Goal: Transaction & Acquisition: Purchase product/service

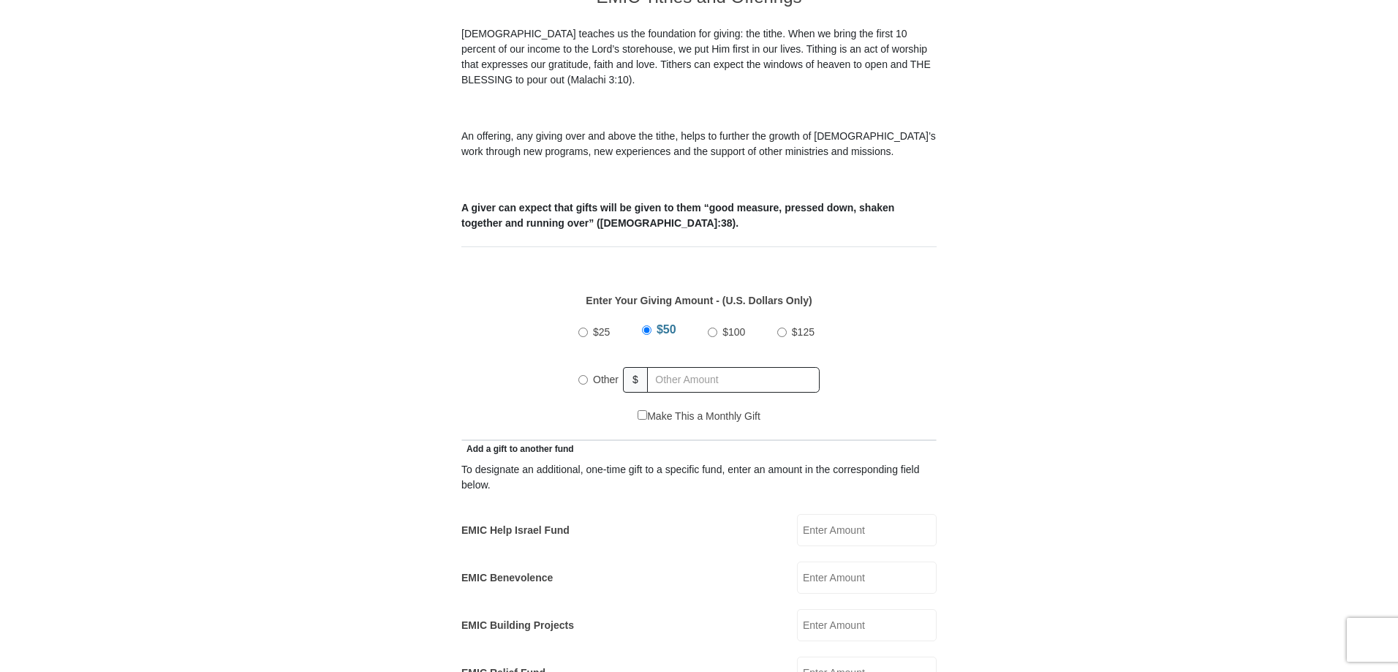
scroll to position [512, 0]
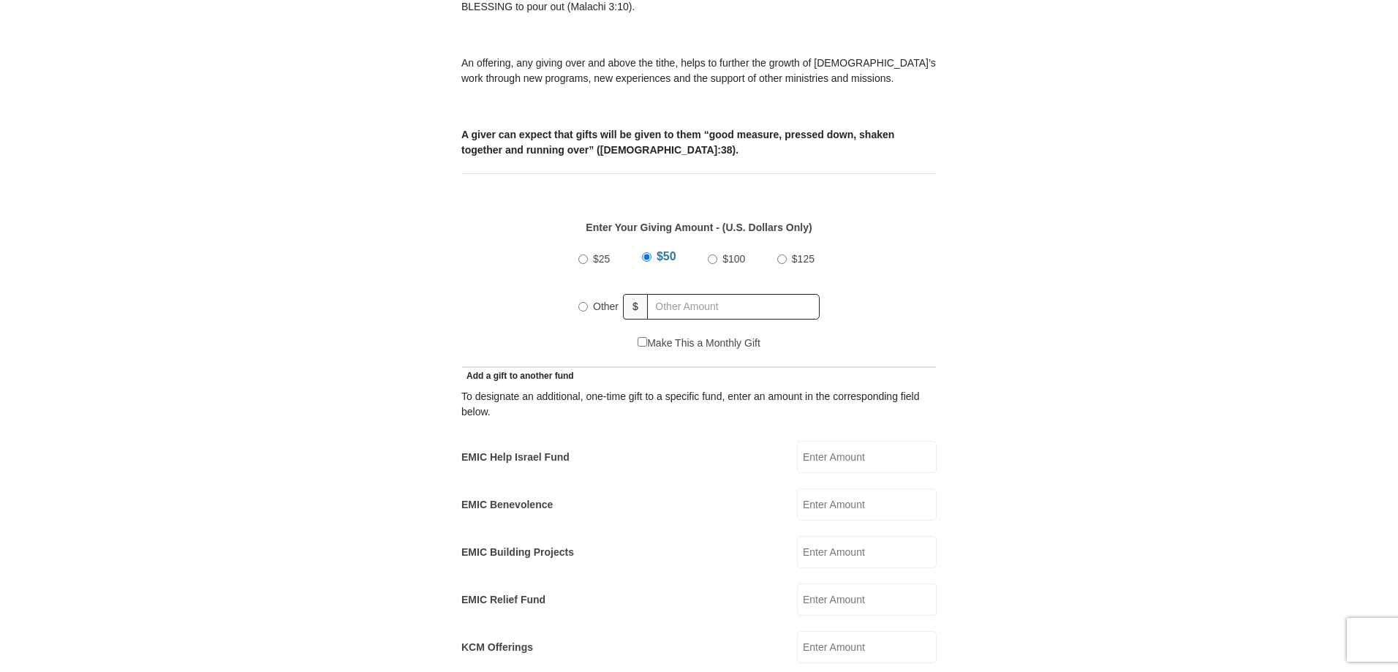
click at [580, 302] on input "Other" at bounding box center [583, 307] width 10 height 10
radio input "true"
type input "5"
click at [382, 254] on form "Eagle Mountain International Church Online Giving Because of gifts like yours, …" at bounding box center [698, 616] width 833 height 2138
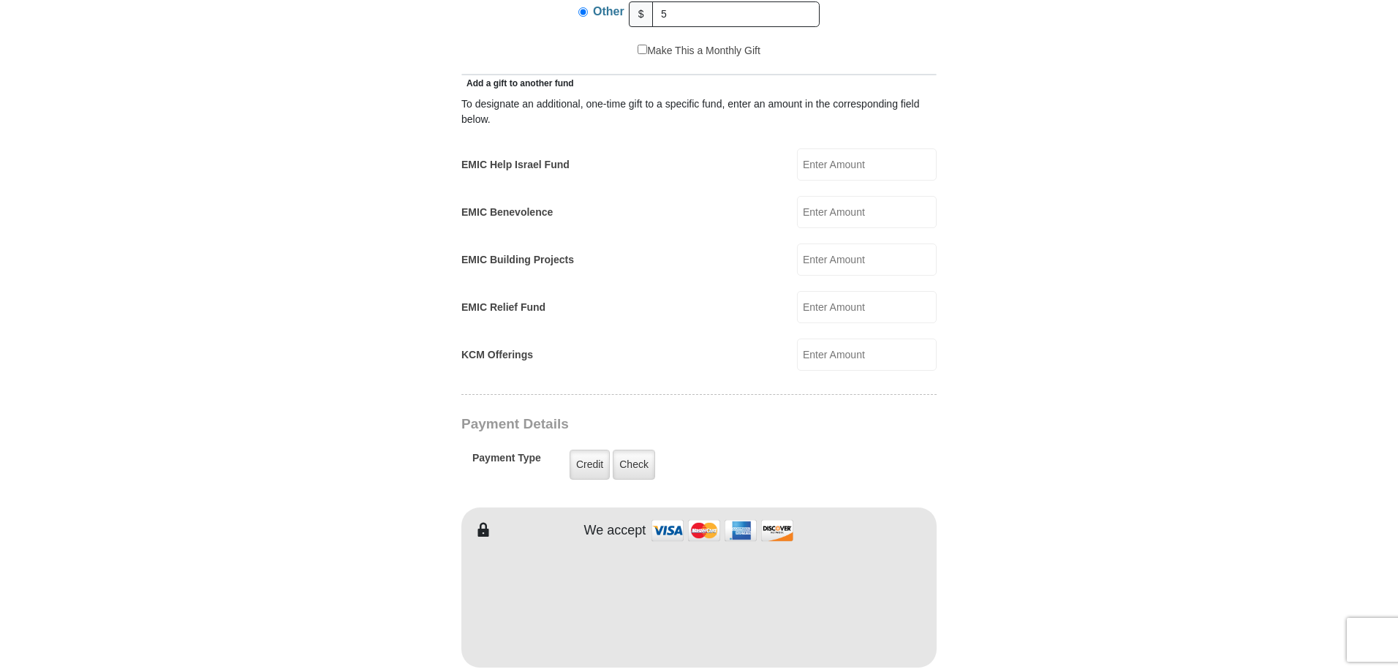
scroll to position [877, 0]
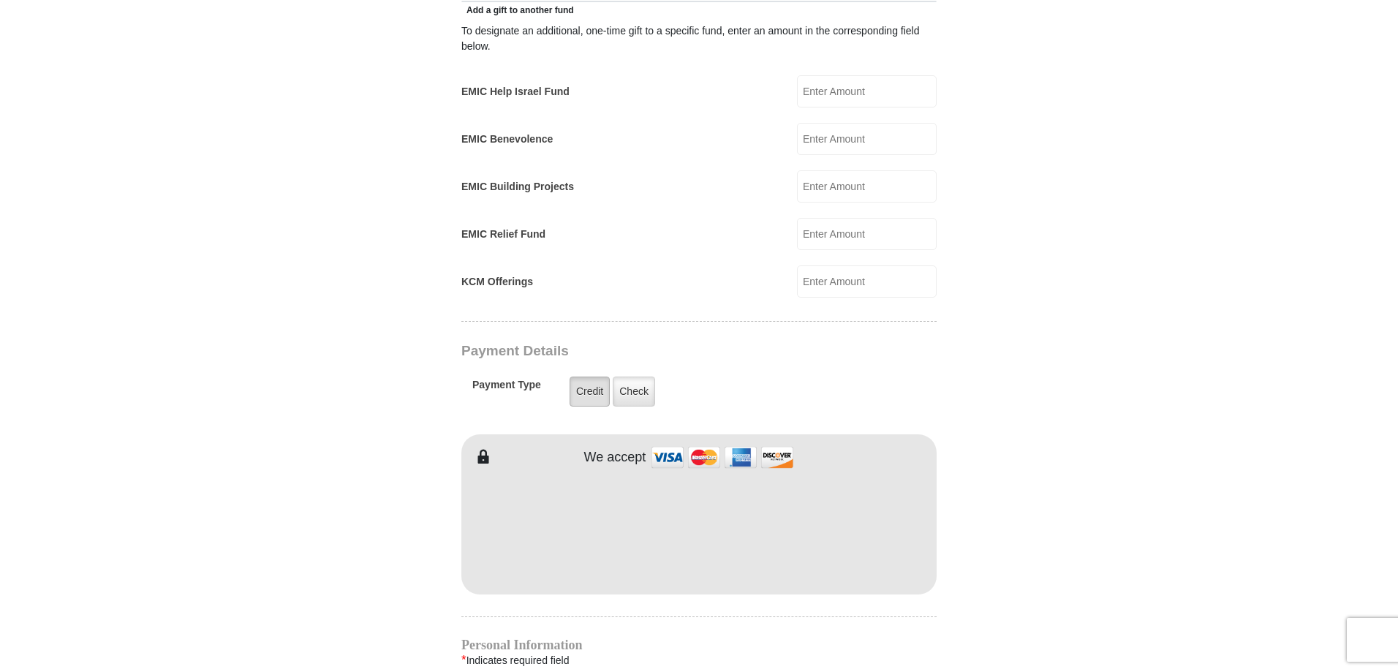
click at [594, 377] on label "Credit" at bounding box center [590, 392] width 40 height 30
click at [0, 0] on input "Credit" at bounding box center [0, 0] width 0 height 0
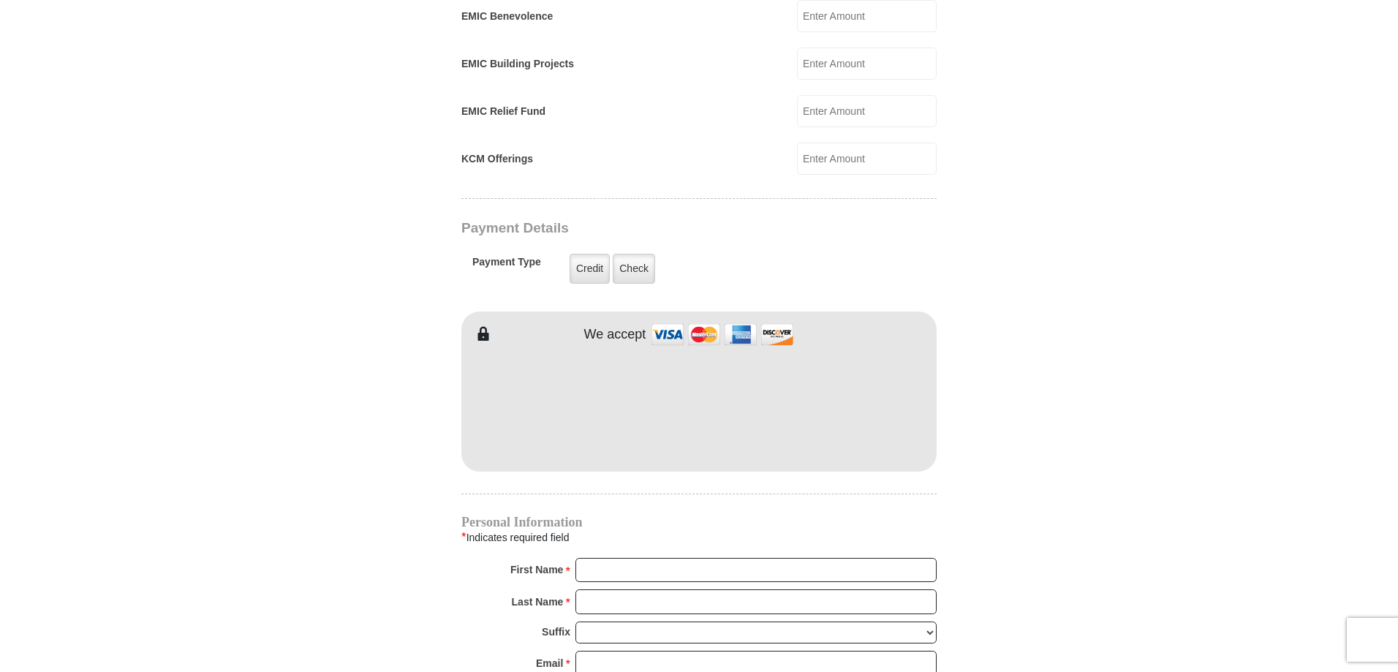
scroll to position [1024, 0]
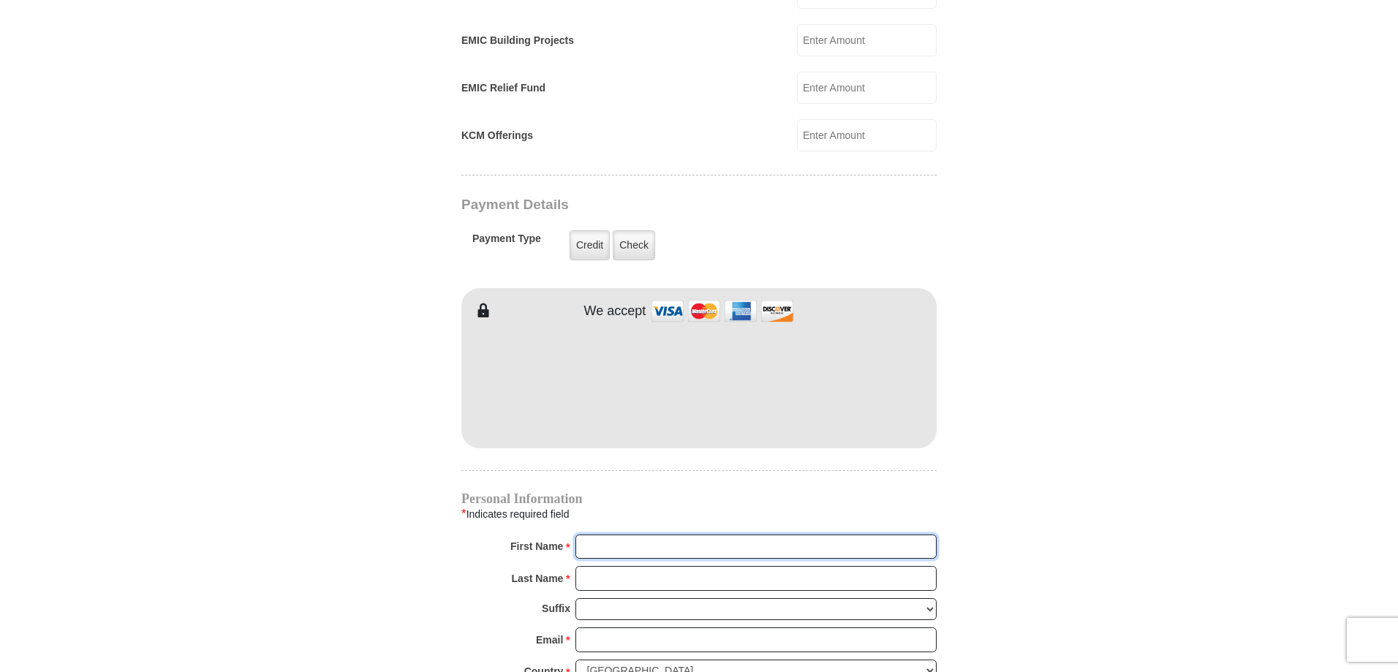
click at [643, 534] on input "First Name *" at bounding box center [755, 546] width 361 height 25
type input "Clare and Kaye"
click at [613, 566] on input "Last Name *" at bounding box center [755, 578] width 361 height 25
type input "Zitka"
click at [601, 627] on input "Email *" at bounding box center [755, 639] width 361 height 25
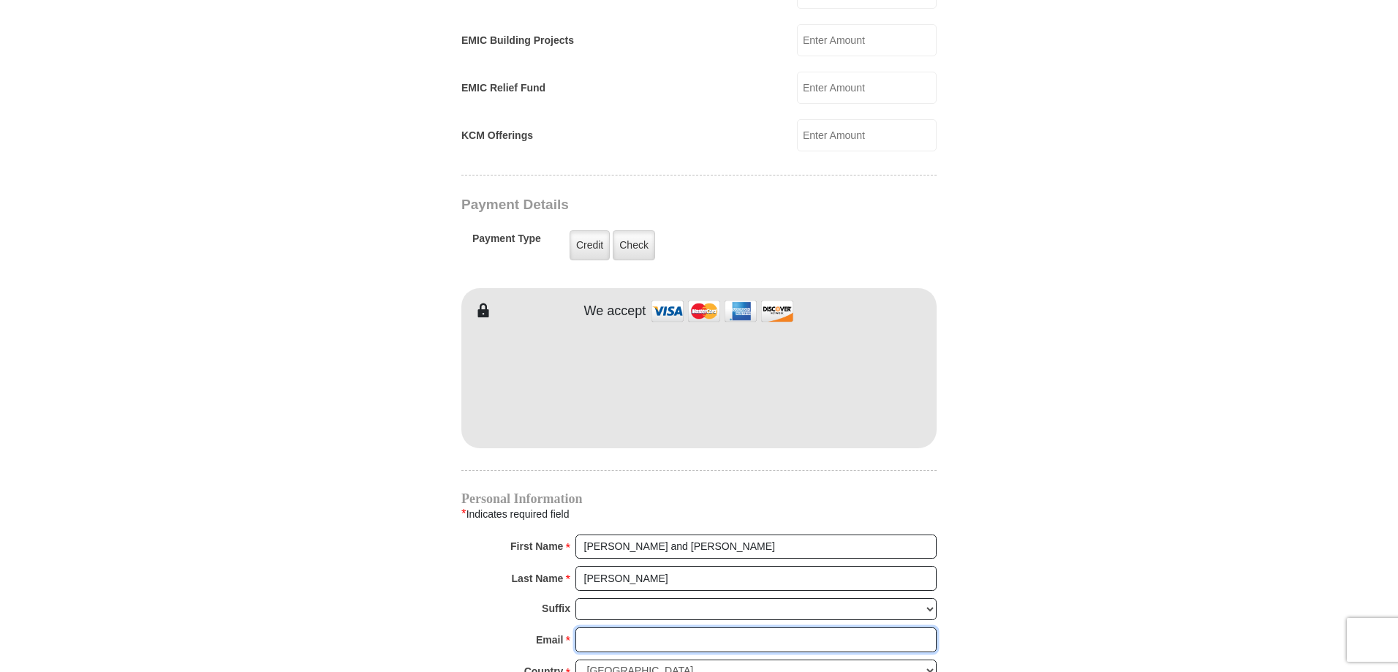
type input "kmzitka@gmail.com"
type input "712 Prospect St."
type input "EAST JORDAN"
select select "MI"
type input "49727"
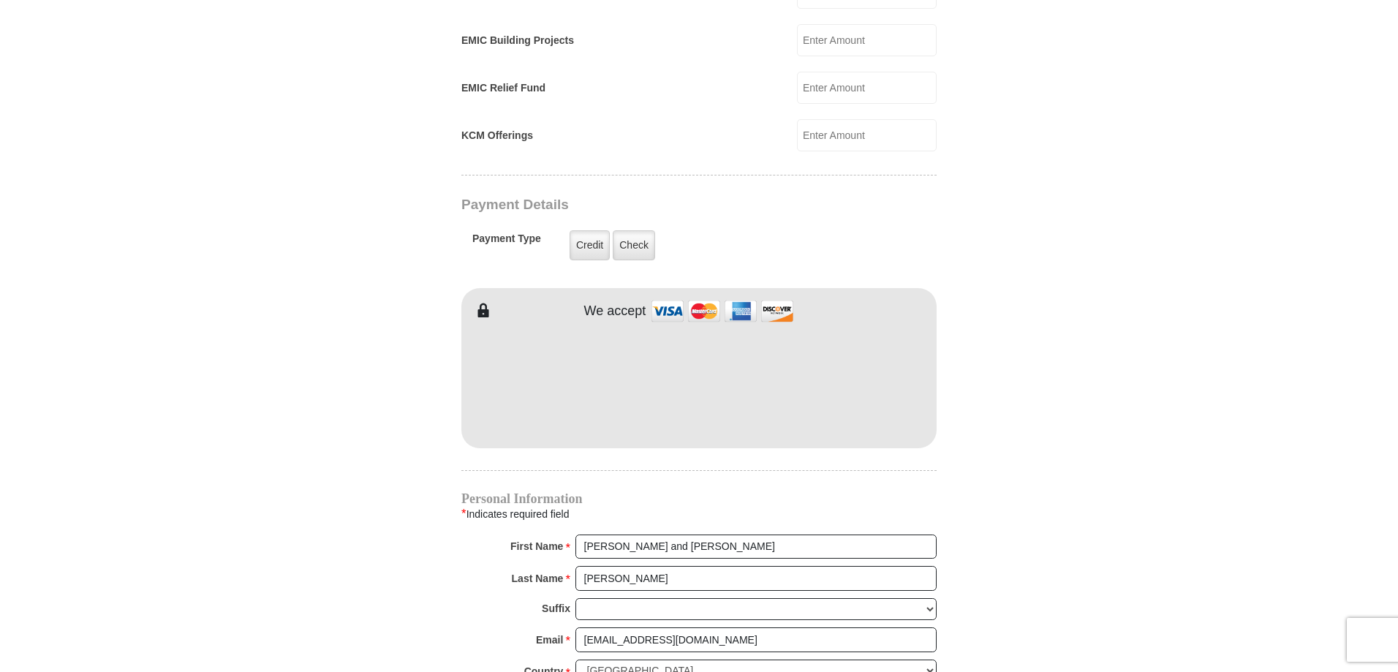
type input "2313300490"
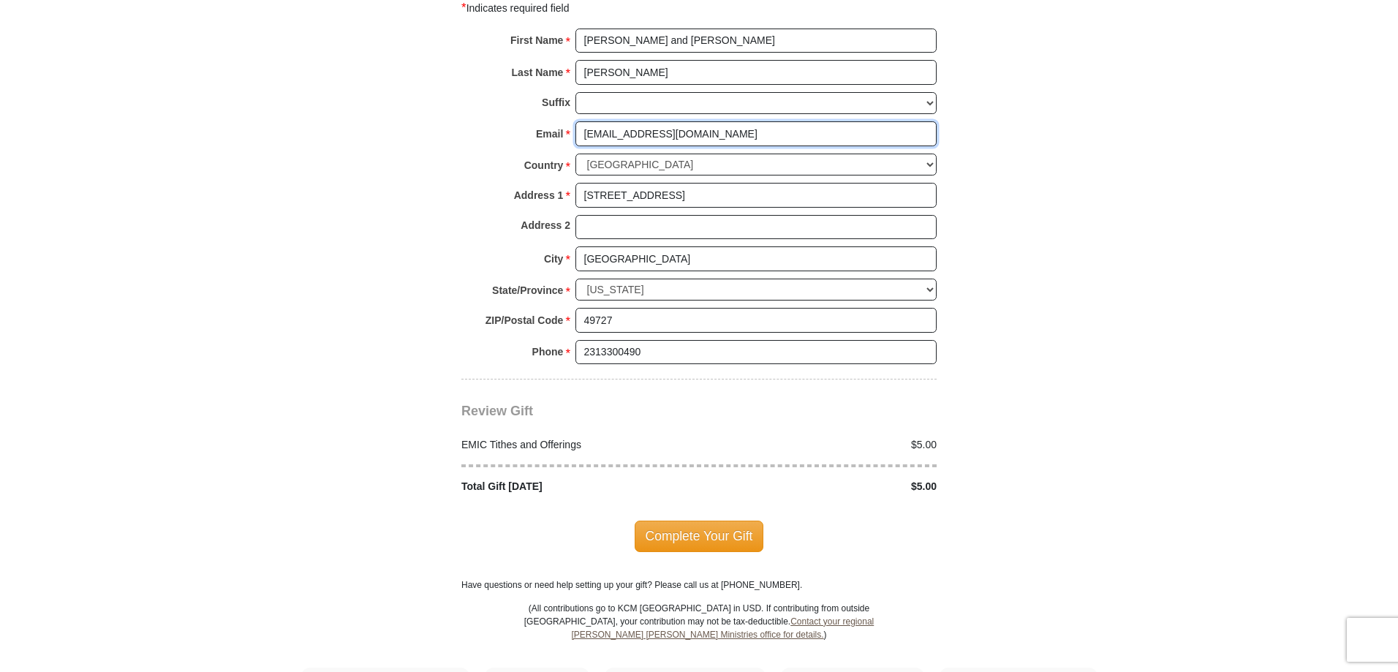
scroll to position [1535, 0]
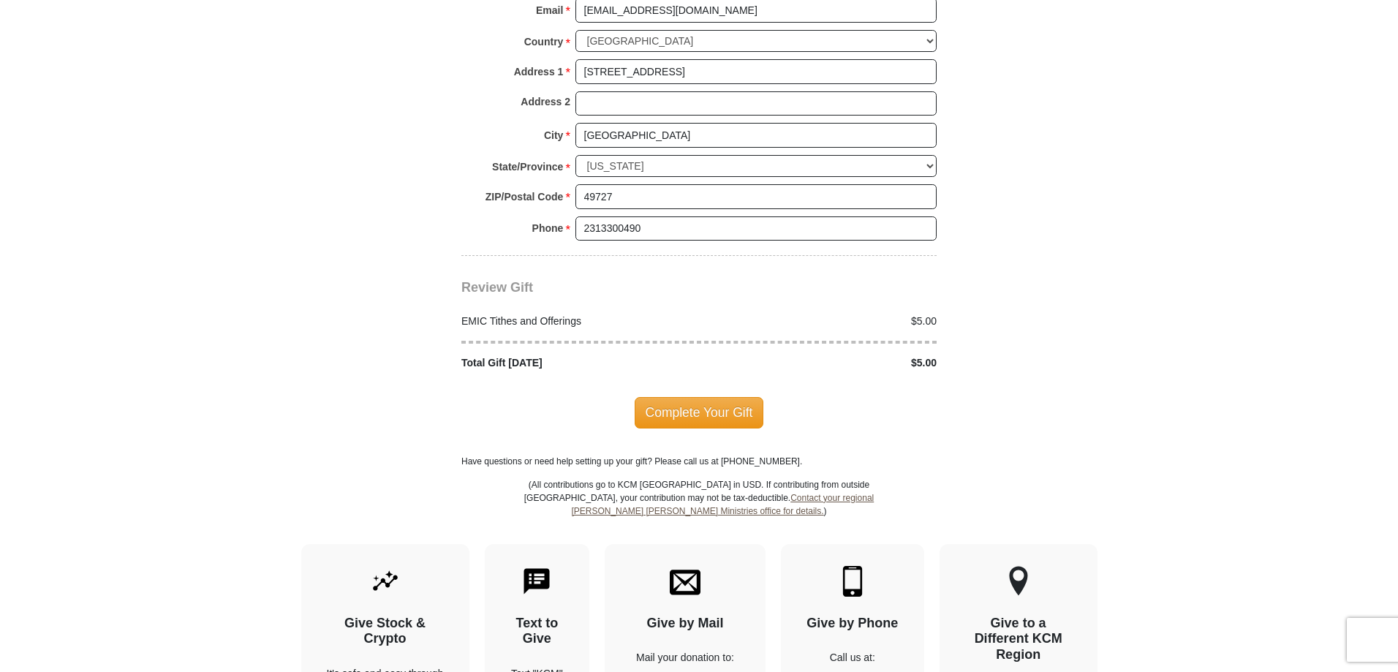
scroll to position [1755, 0]
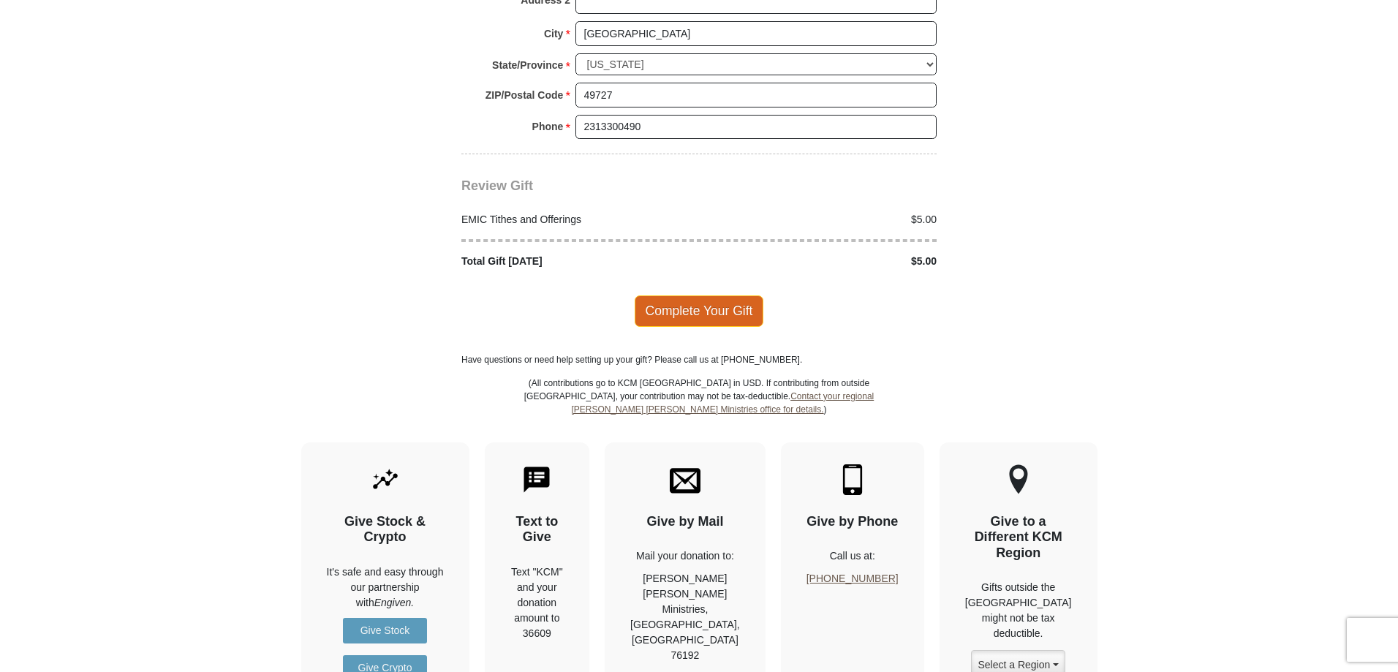
click at [711, 295] on span "Complete Your Gift" at bounding box center [699, 310] width 129 height 31
